Goal: Task Accomplishment & Management: Manage account settings

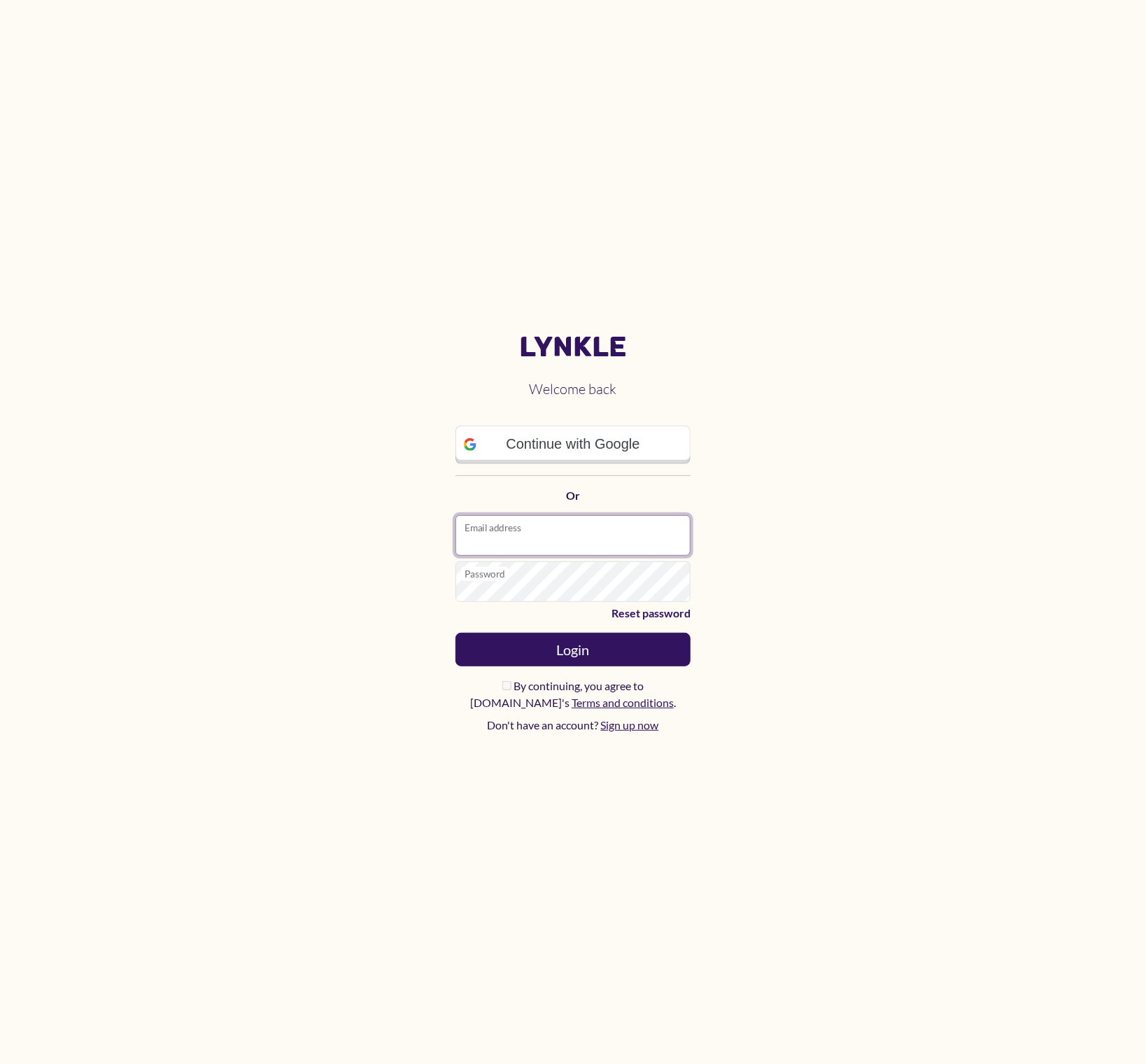
click at [642, 531] on input "Email address" at bounding box center [573, 535] width 235 height 40
type input "**********"
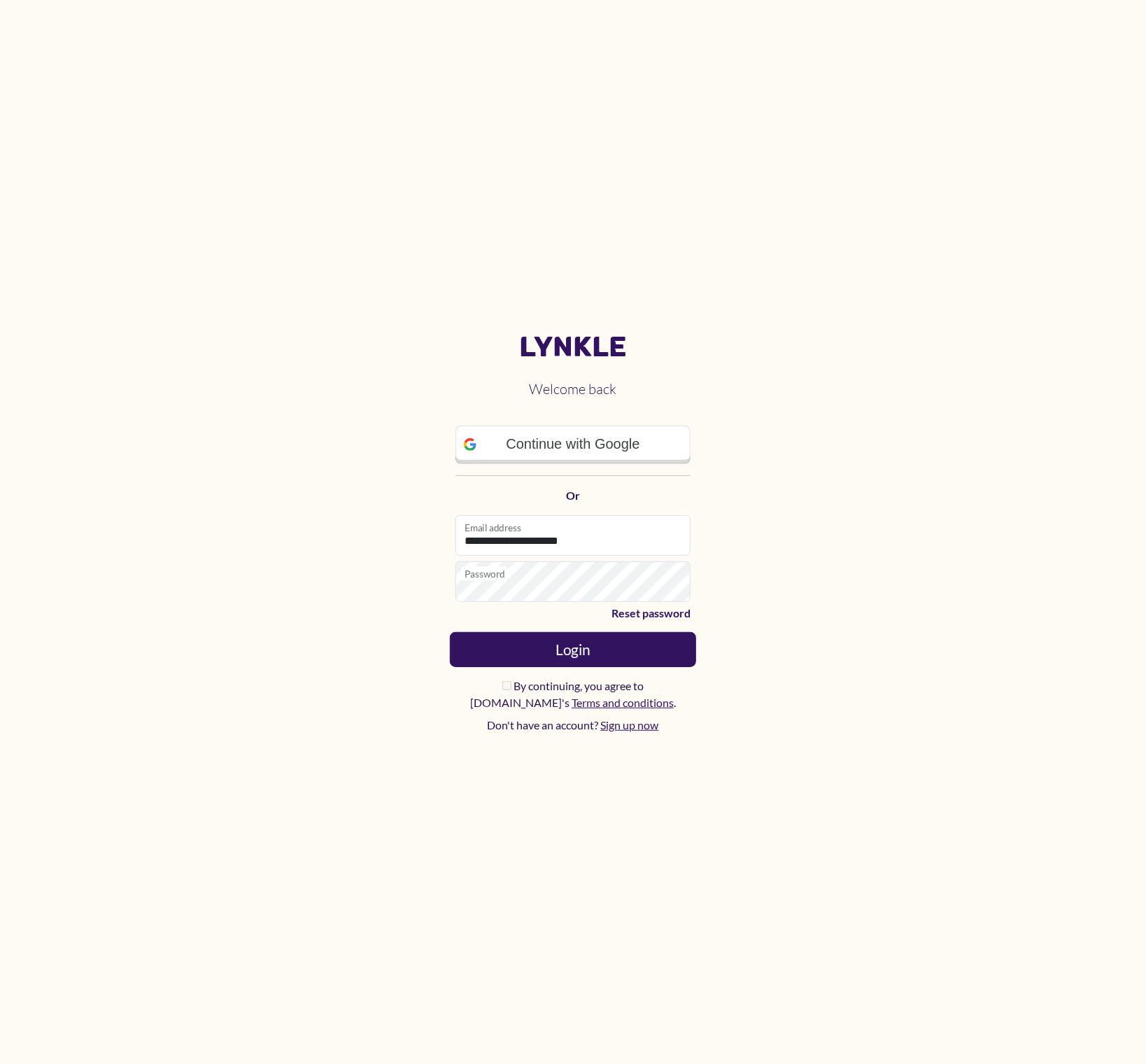
click at [623, 655] on button "Login" at bounding box center [572, 650] width 246 height 35
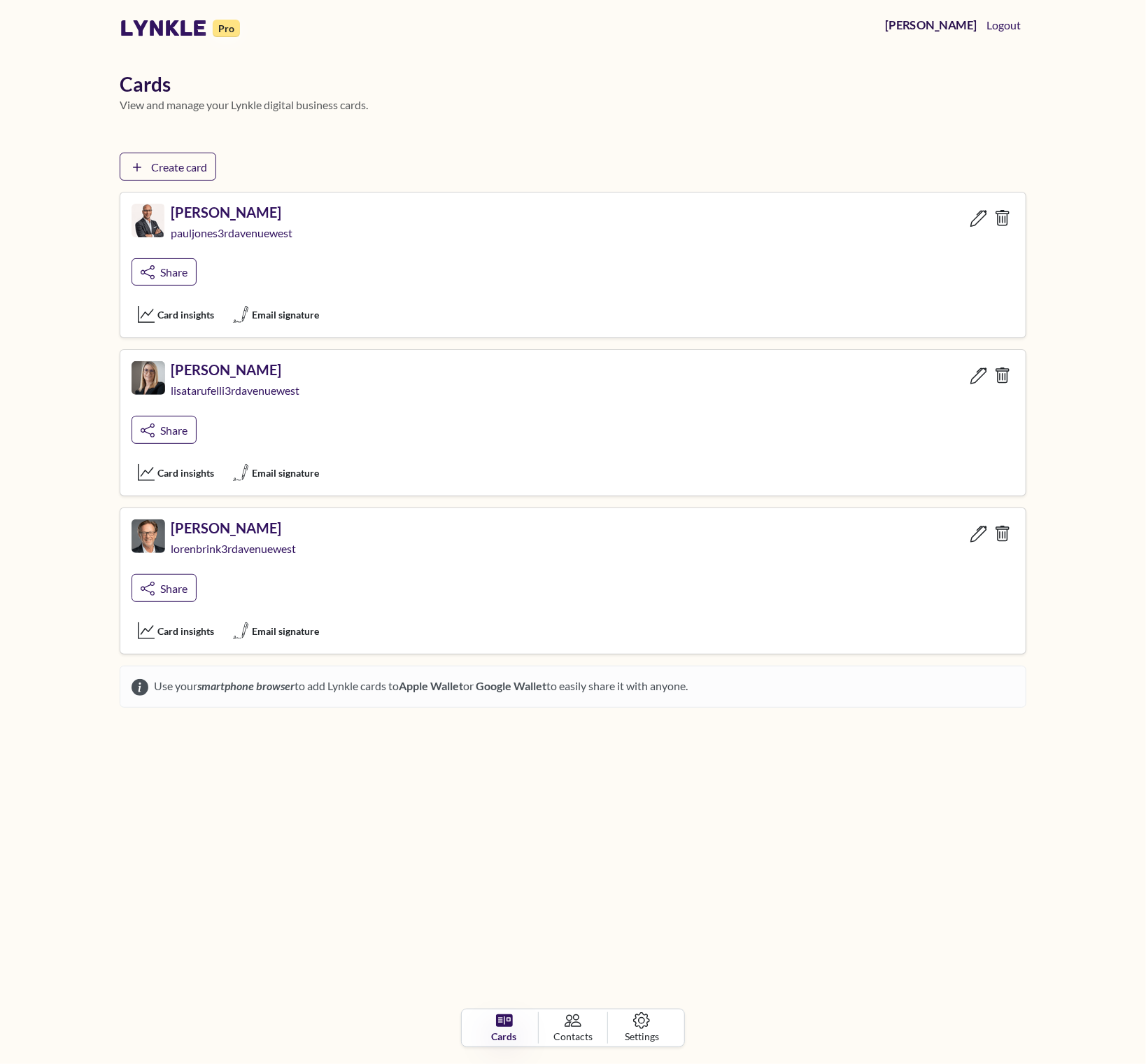
click at [970, 26] on link "[PERSON_NAME]" at bounding box center [931, 26] width 104 height 29
click at [645, 1034] on span "Settings" at bounding box center [642, 1037] width 35 height 16
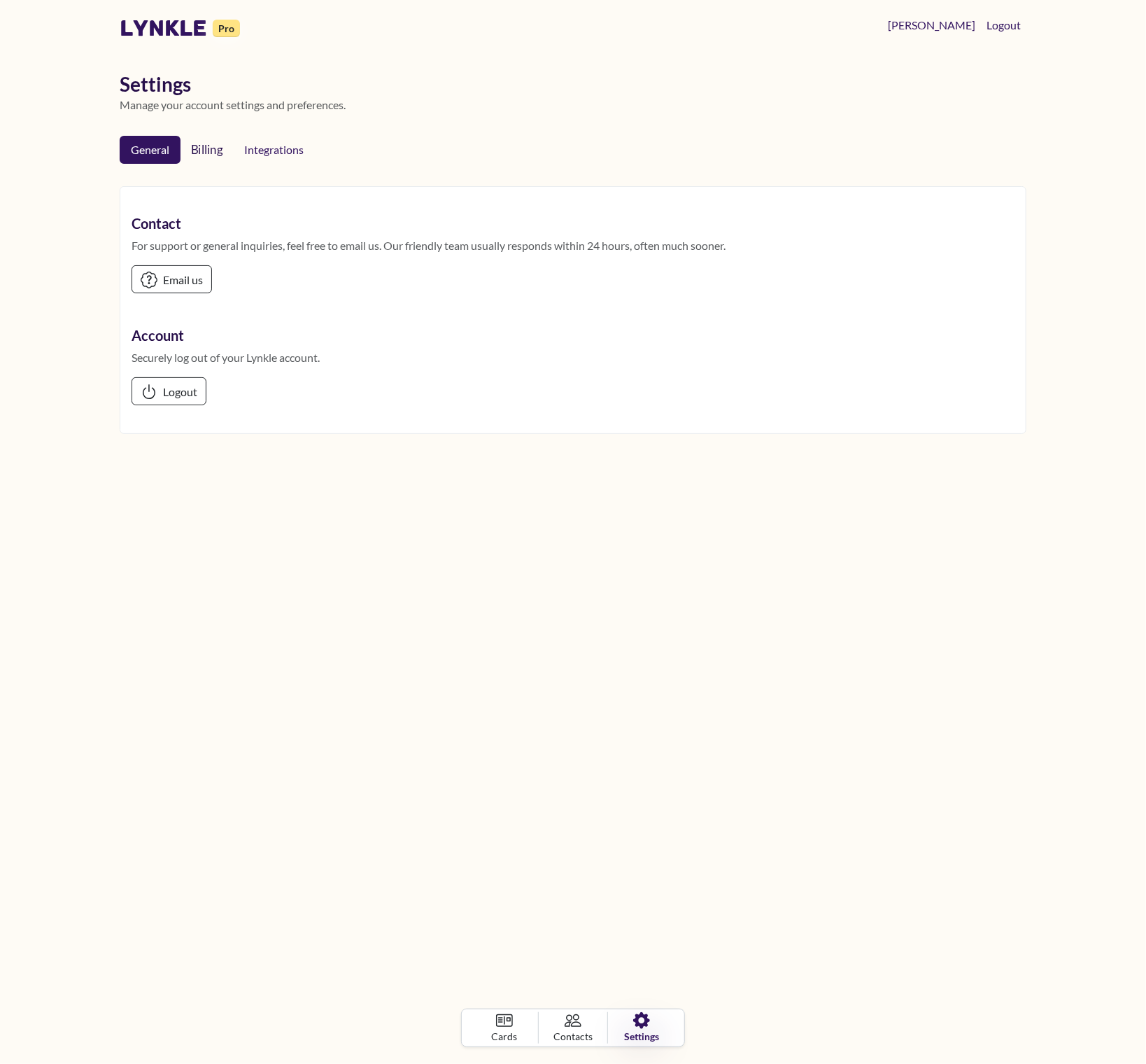
click at [207, 153] on link "Billing" at bounding box center [206, 150] width 55 height 29
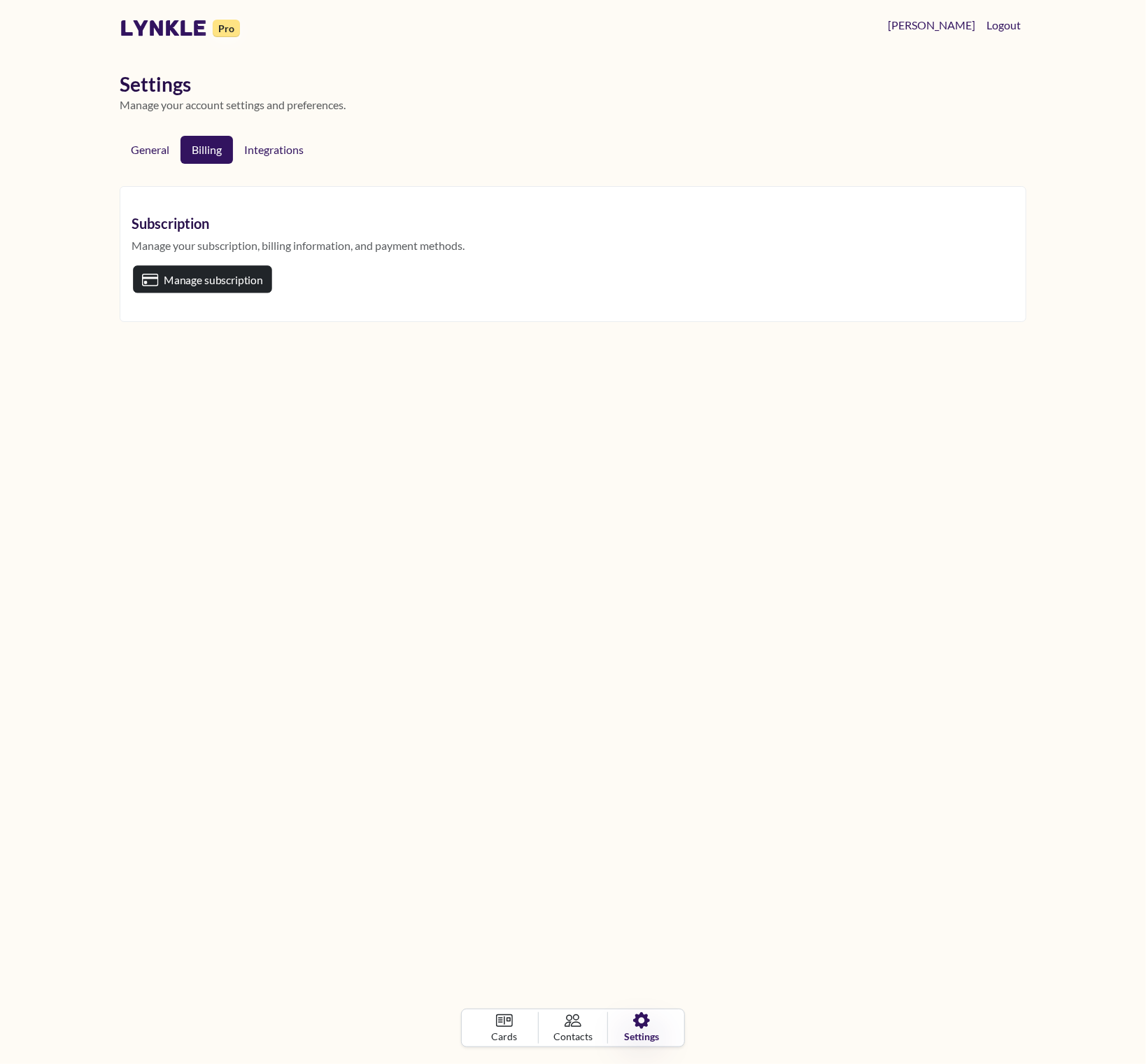
click at [198, 275] on span "Manage subscription" at bounding box center [213, 280] width 99 height 14
click at [169, 31] on link "lynkle" at bounding box center [163, 27] width 87 height 27
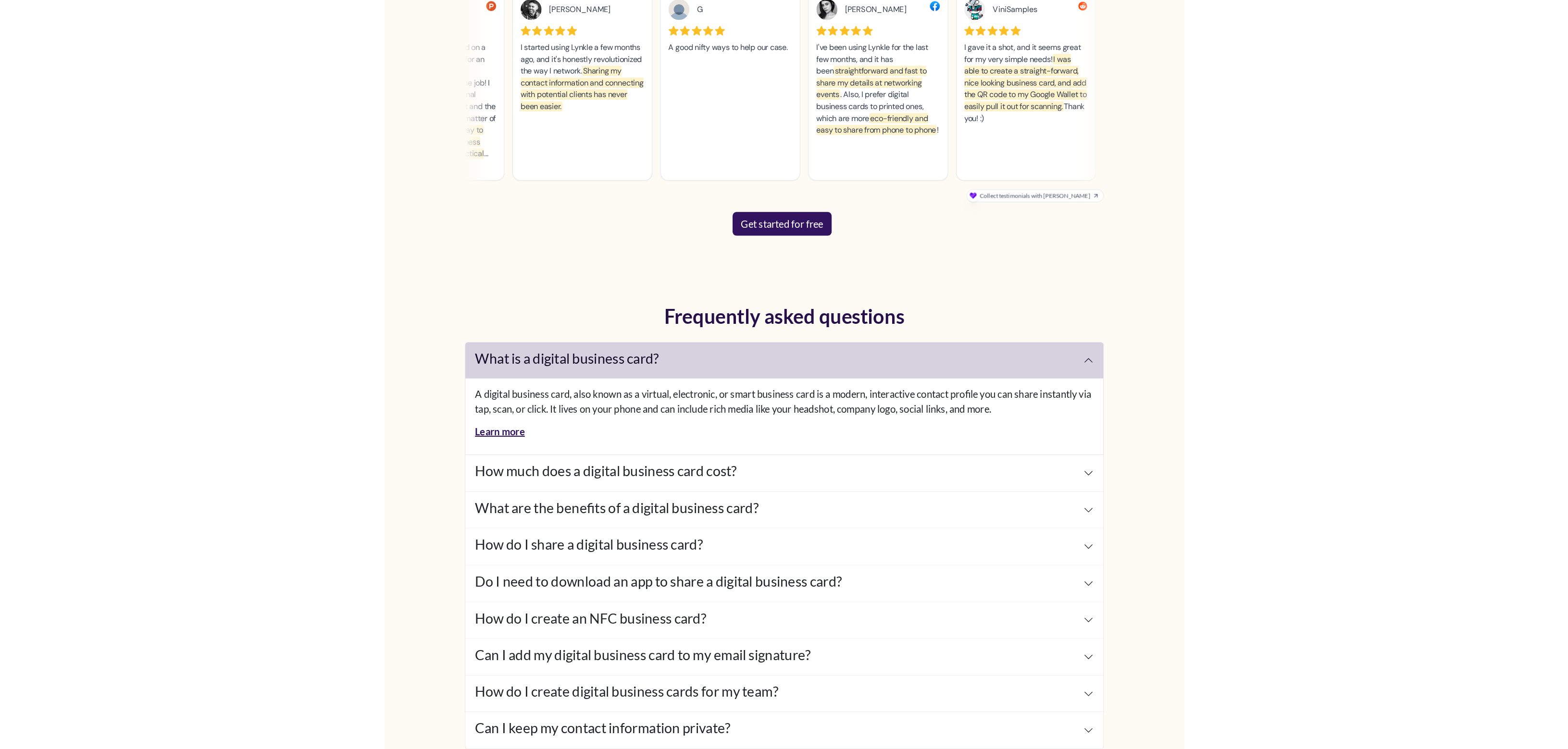
scroll to position [4037, 0]
